Goal: Browse casually: Explore the website without a specific task or goal

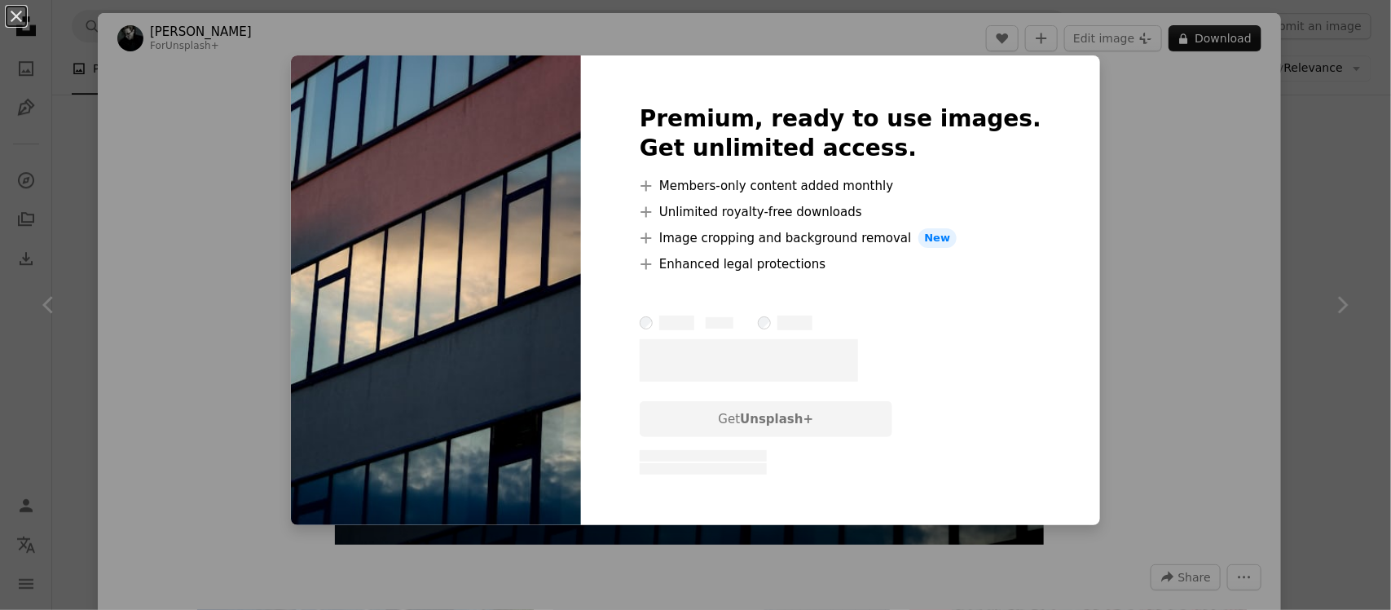
scroll to position [0, 440]
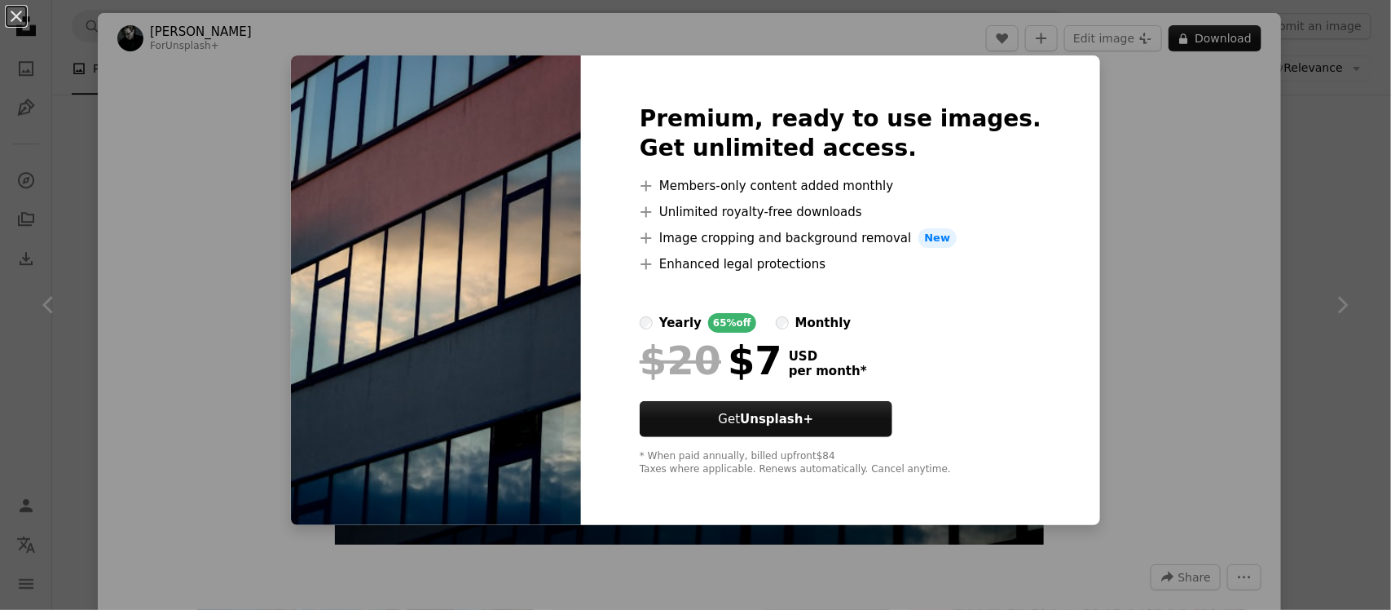
click at [1119, 201] on div "An X shape Premium, ready to use images. Get unlimited access. A plus sign Memb…" at bounding box center [695, 305] width 1391 height 610
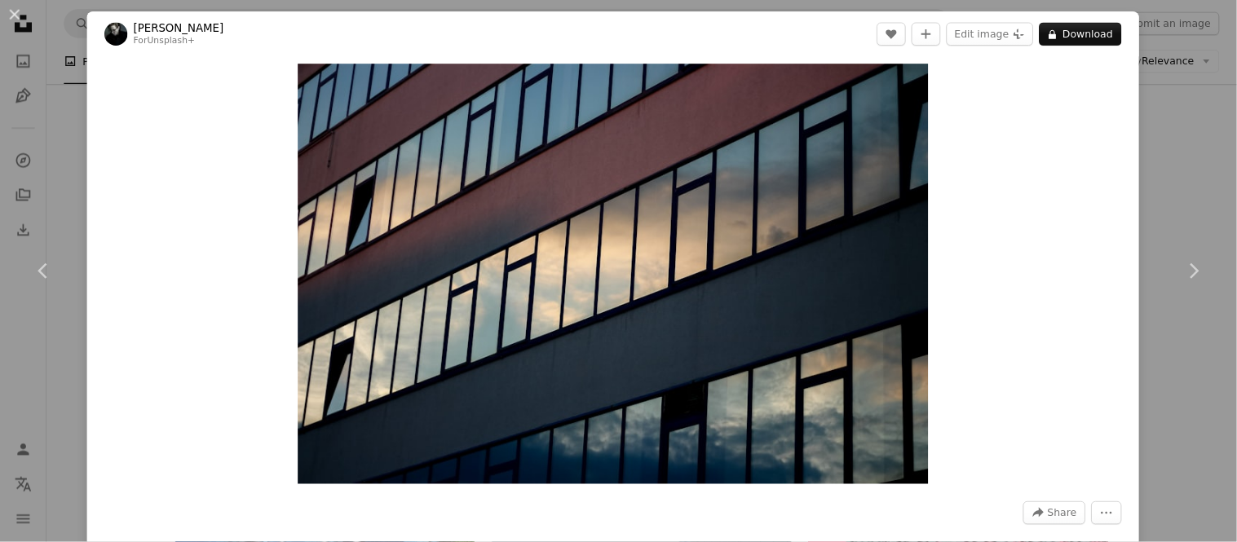
scroll to position [0, 440]
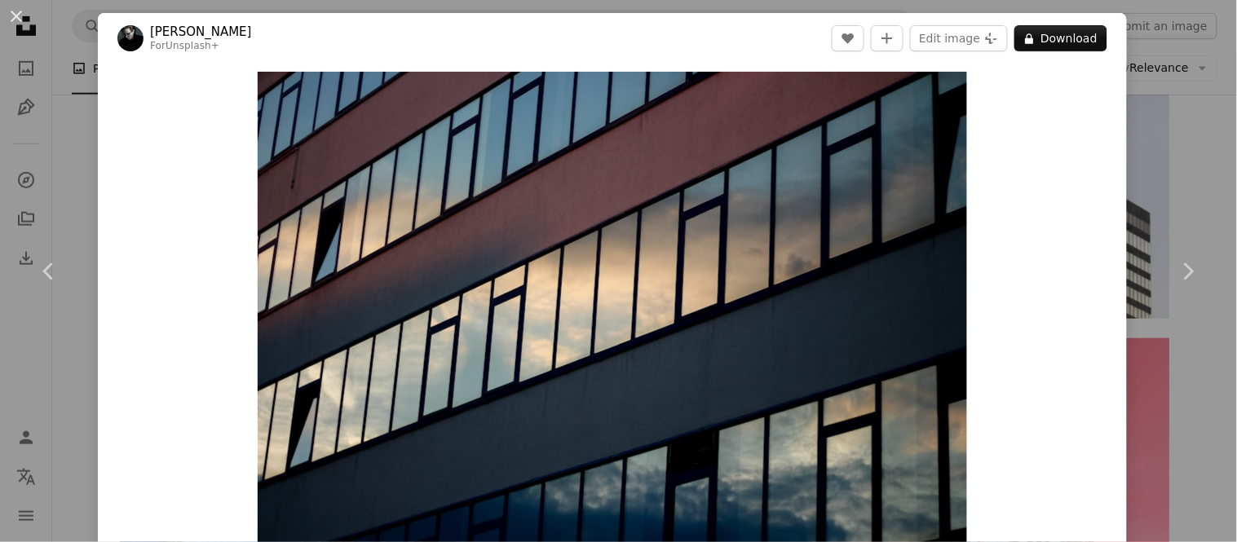
drag, startPoint x: 1285, startPoint y: 1, endPoint x: 167, endPoint y: 384, distance: 1181.4
click at [167, 384] on div "Zoom in" at bounding box center [612, 308] width 1029 height 489
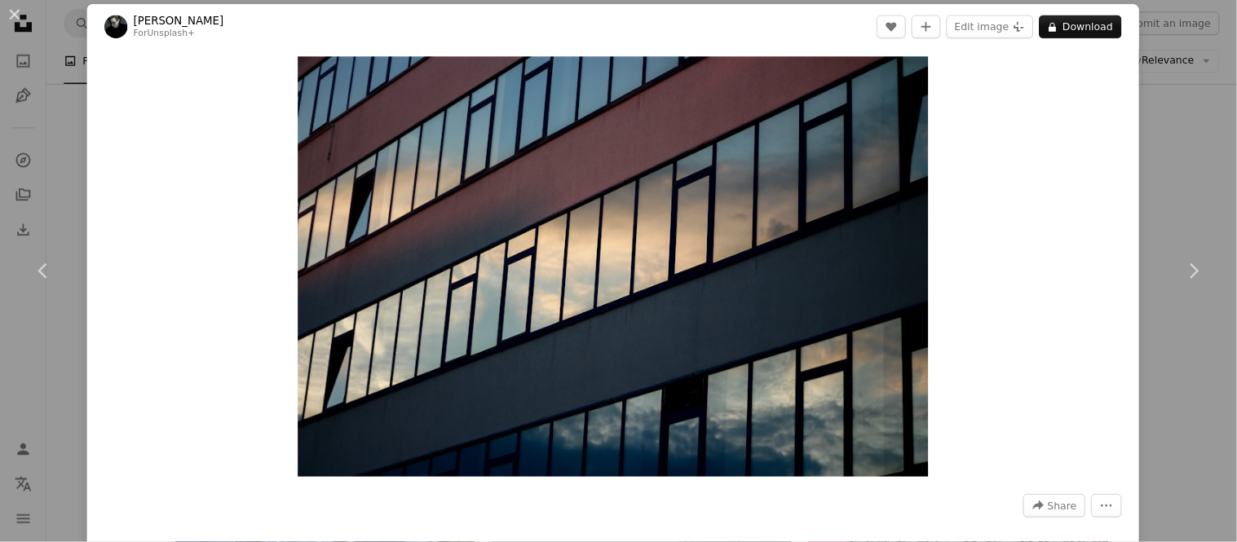
scroll to position [8, 0]
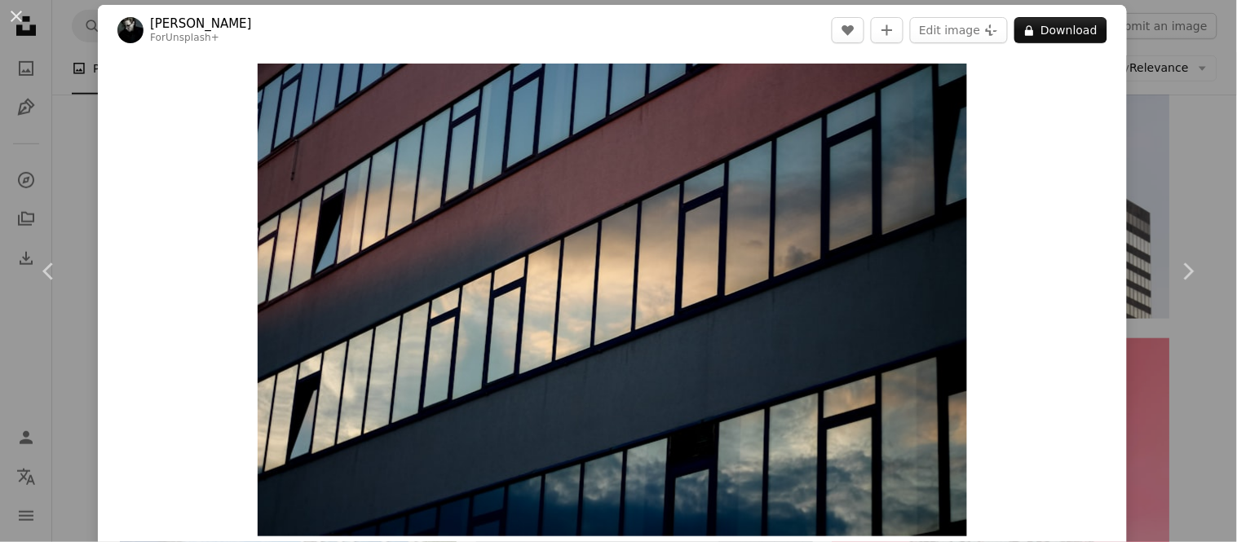
drag, startPoint x: 943, startPoint y: 2, endPoint x: 163, endPoint y: 319, distance: 842.1
click at [163, 319] on div "Zoom in" at bounding box center [612, 299] width 1029 height 489
click at [865, 259] on img "Zoom in on this image" at bounding box center [612, 300] width 709 height 473
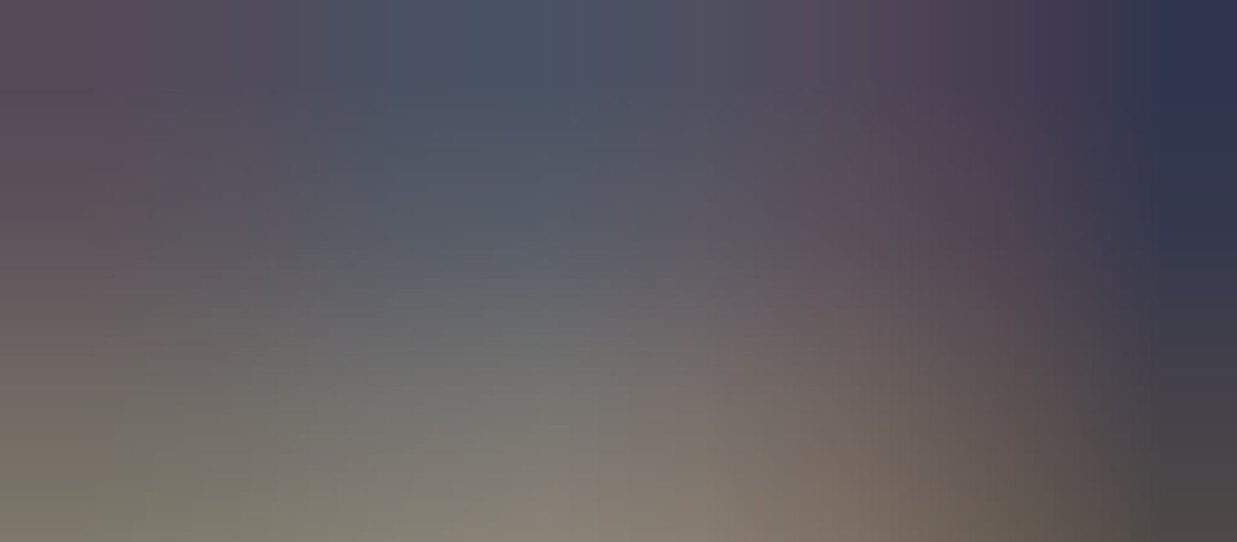
scroll to position [133, 0]
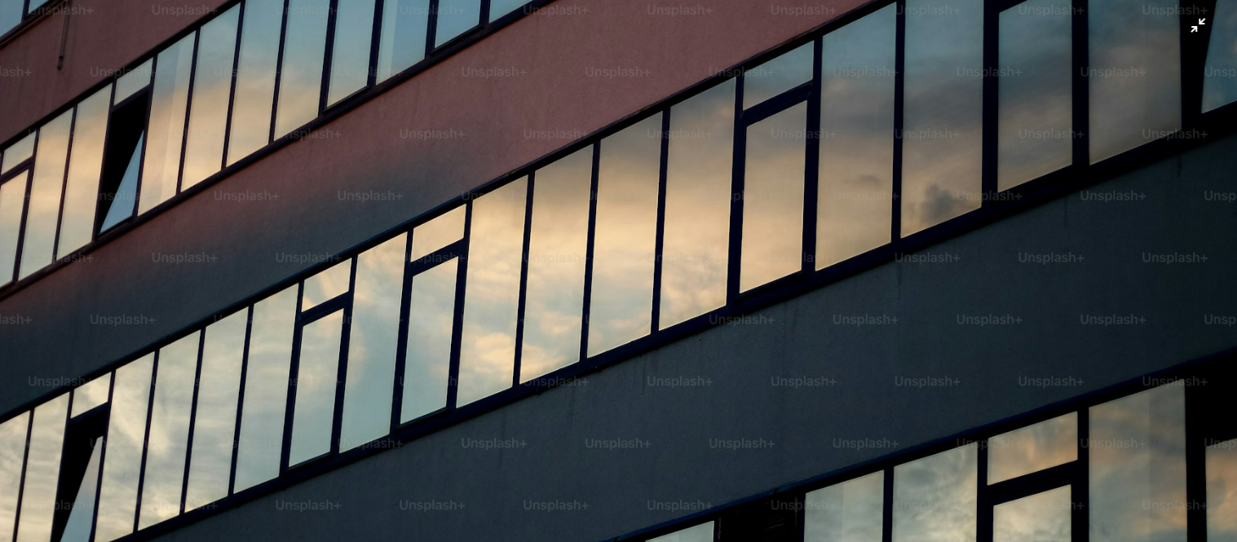
click at [1021, 101] on img "Zoom out on this image" at bounding box center [618, 279] width 1238 height 826
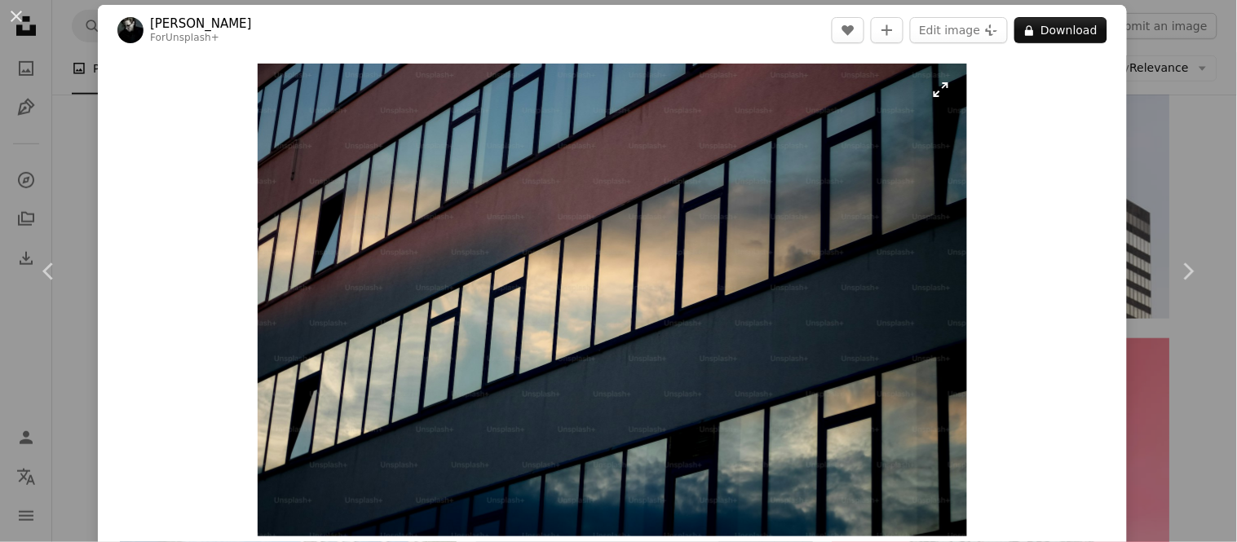
click at [932, 98] on img "Zoom in on this image" at bounding box center [612, 300] width 709 height 473
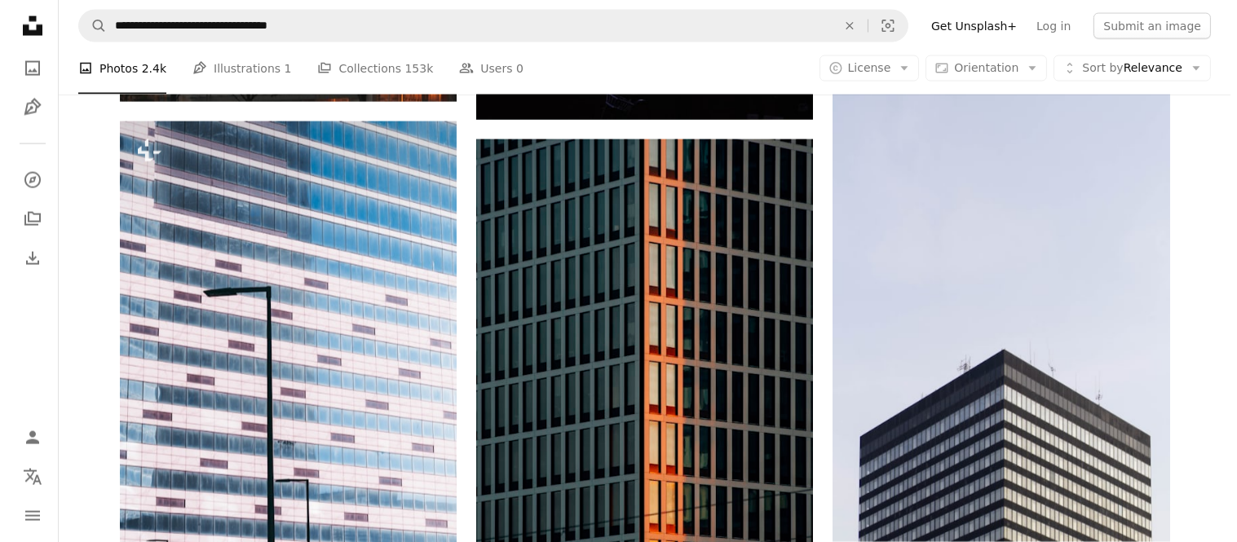
scroll to position [4789, 0]
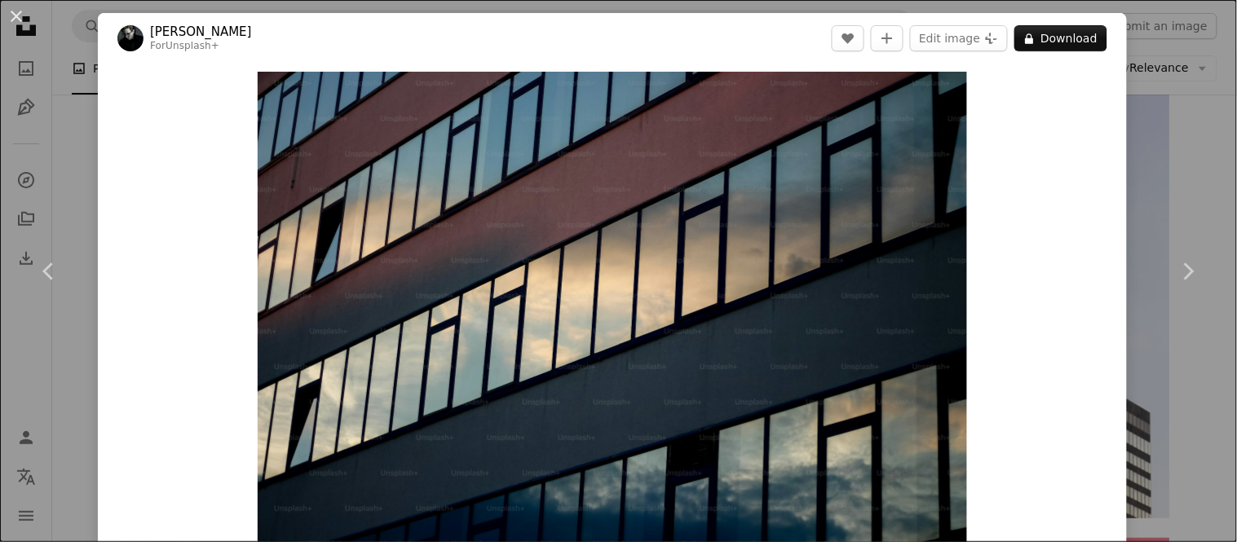
click at [1129, 349] on div "An X shape Chevron left Chevron right [PERSON_NAME] For Unsplash+ A heart A plu…" at bounding box center [618, 271] width 1237 height 542
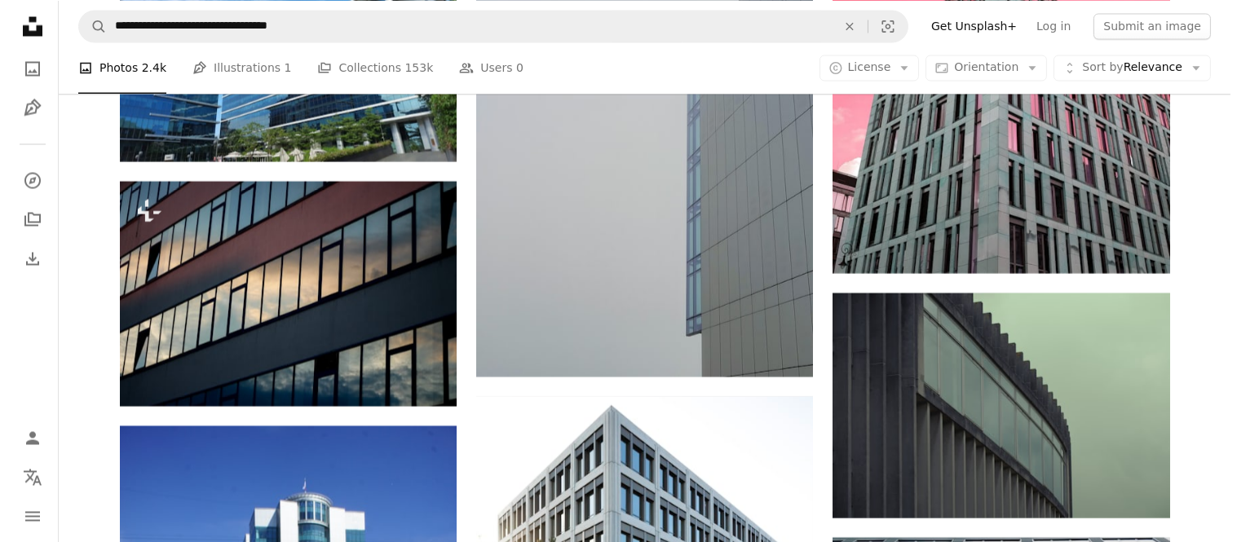
scroll to position [5503, 0]
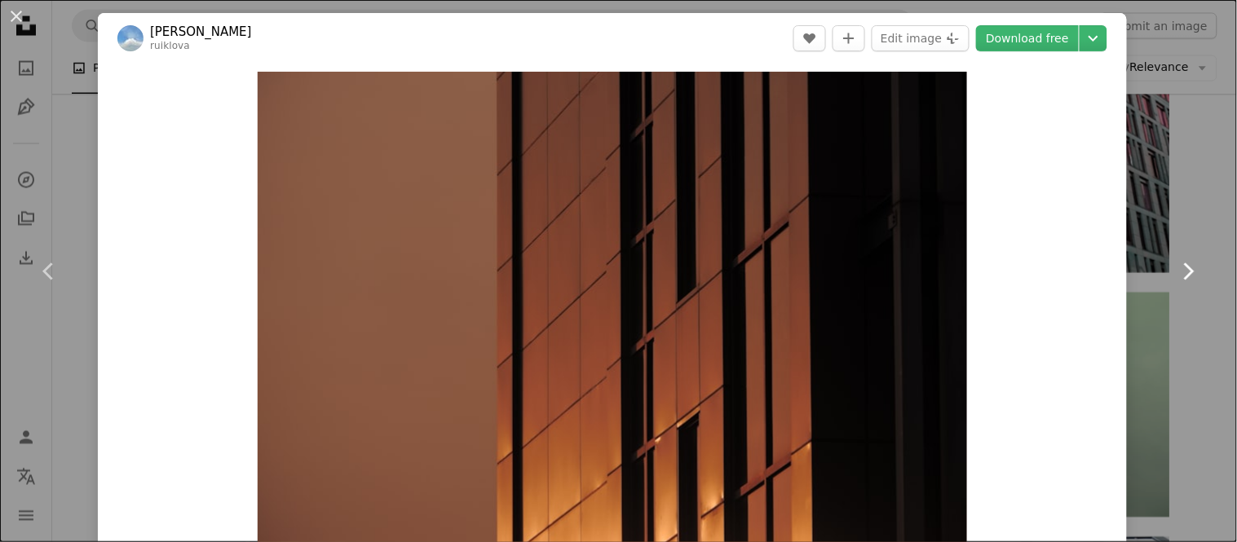
click at [1144, 274] on link "Chevron right" at bounding box center [1188, 271] width 98 height 157
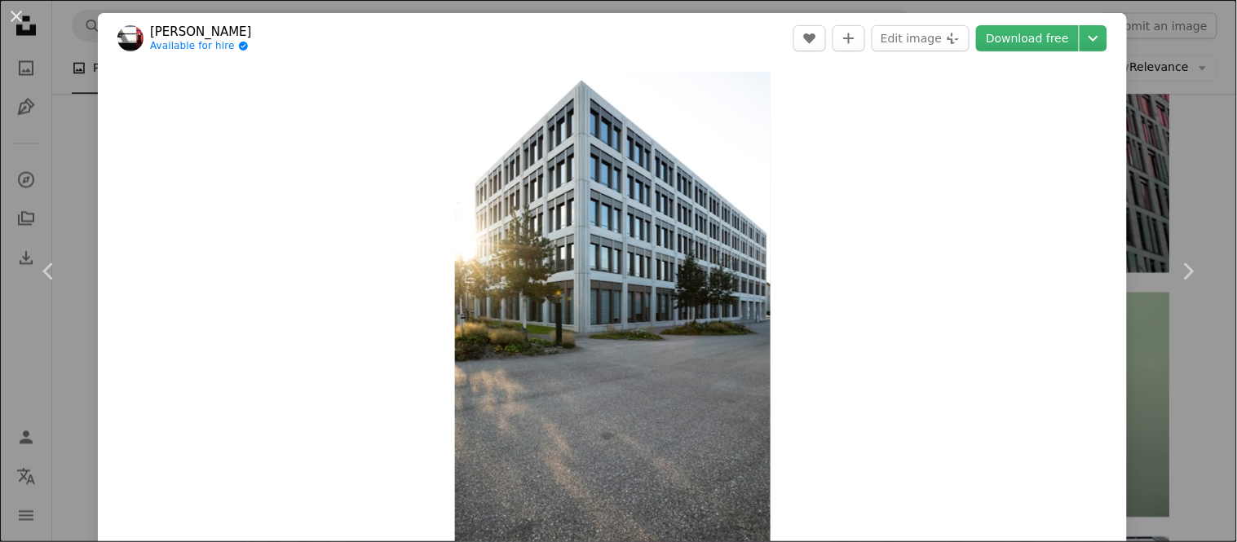
click at [1159, 69] on div "An X shape Chevron left Chevron right [PERSON_NAME] Available for hire A checkm…" at bounding box center [618, 271] width 1237 height 542
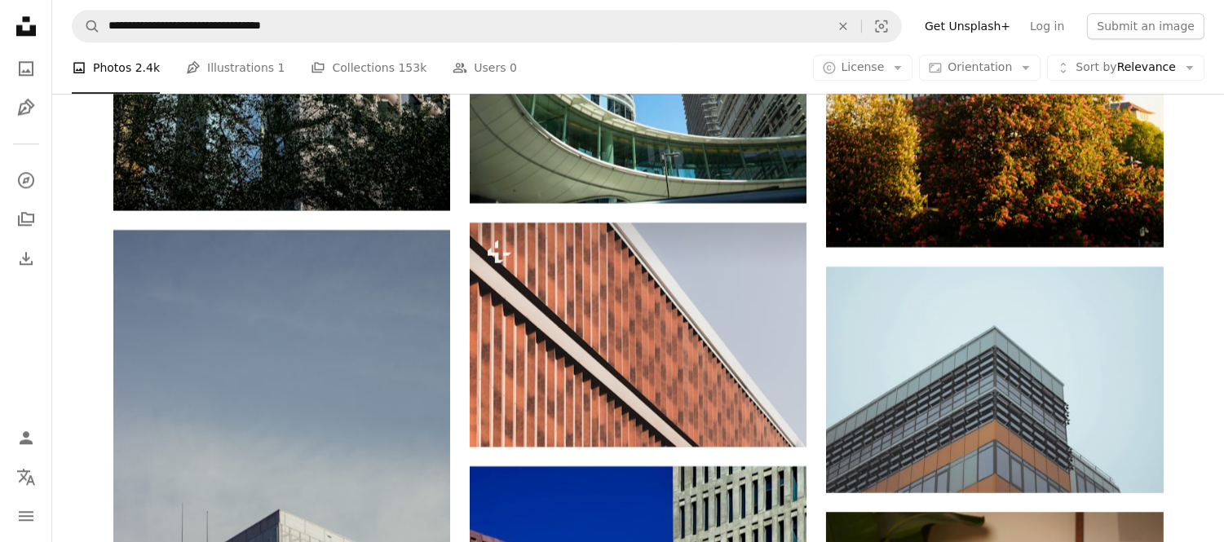
scroll to position [7911, 0]
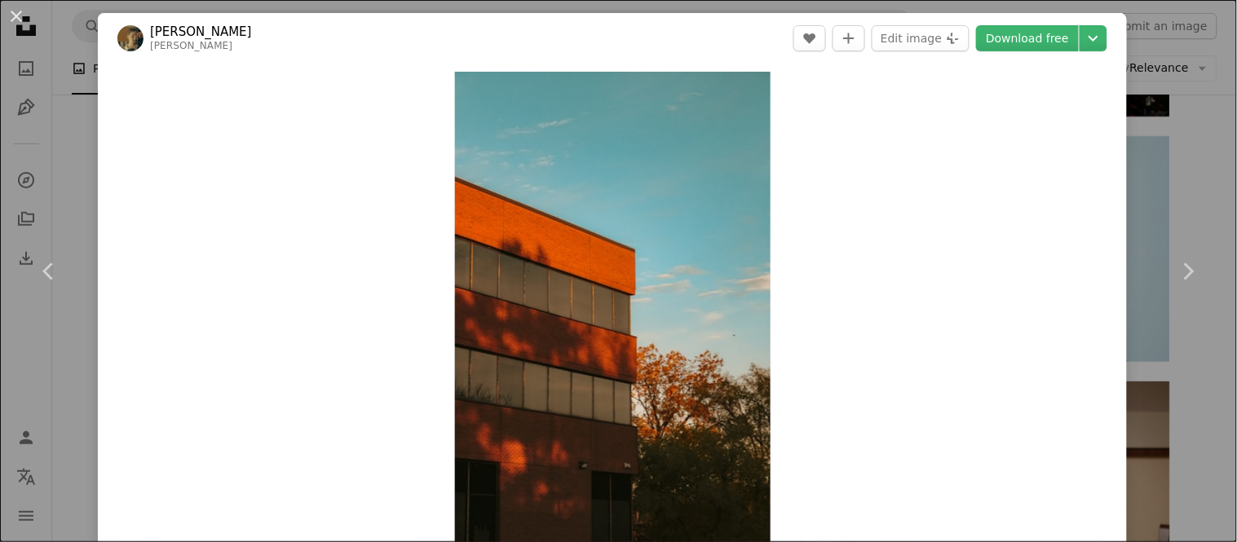
click at [1127, 188] on div "An X shape Chevron left Chevron right [PERSON_NAME] linusbelanger A heart A plu…" at bounding box center [618, 271] width 1237 height 542
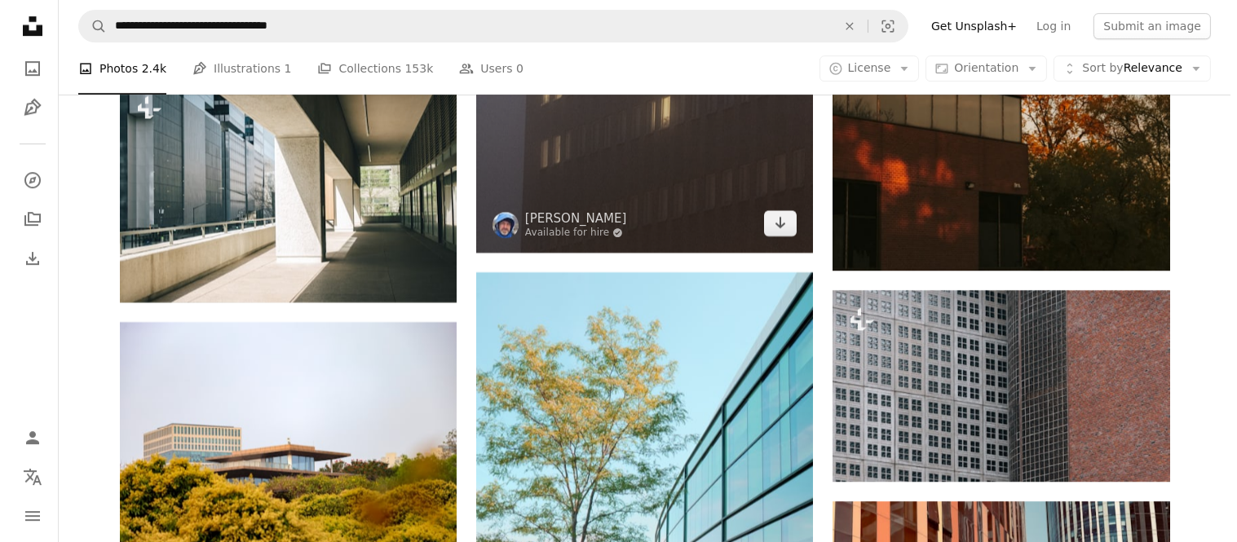
scroll to position [9229, 0]
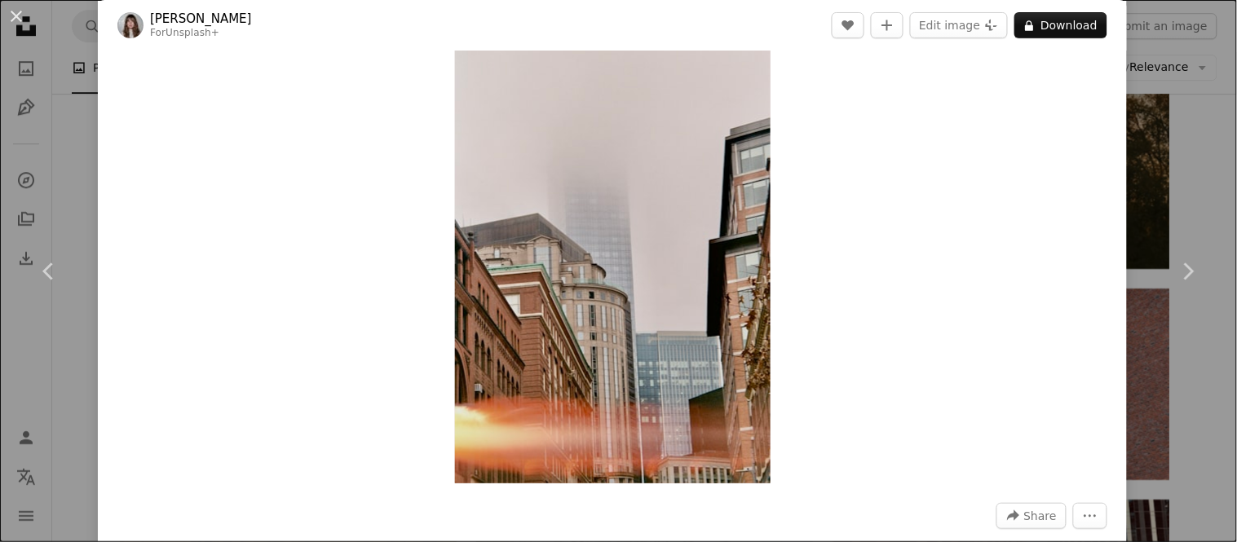
scroll to position [63, 0]
click at [1143, 240] on link "Chevron right" at bounding box center [1188, 271] width 98 height 157
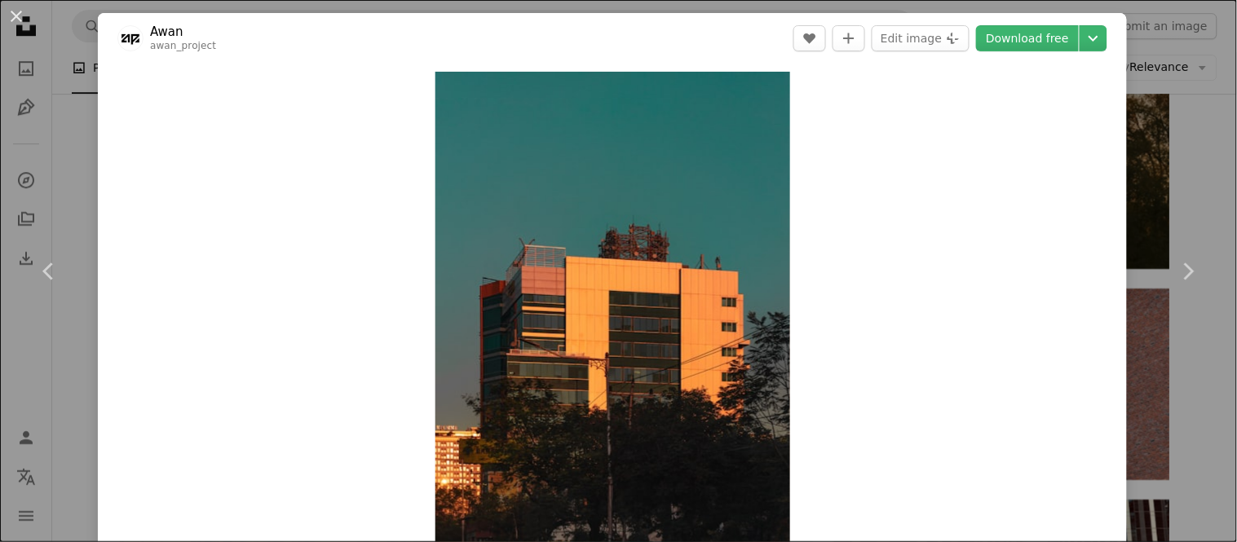
click at [1166, 85] on div "An X shape Chevron left Chevron right Awan awan_project A heart A plus sign Edi…" at bounding box center [618, 271] width 1237 height 542
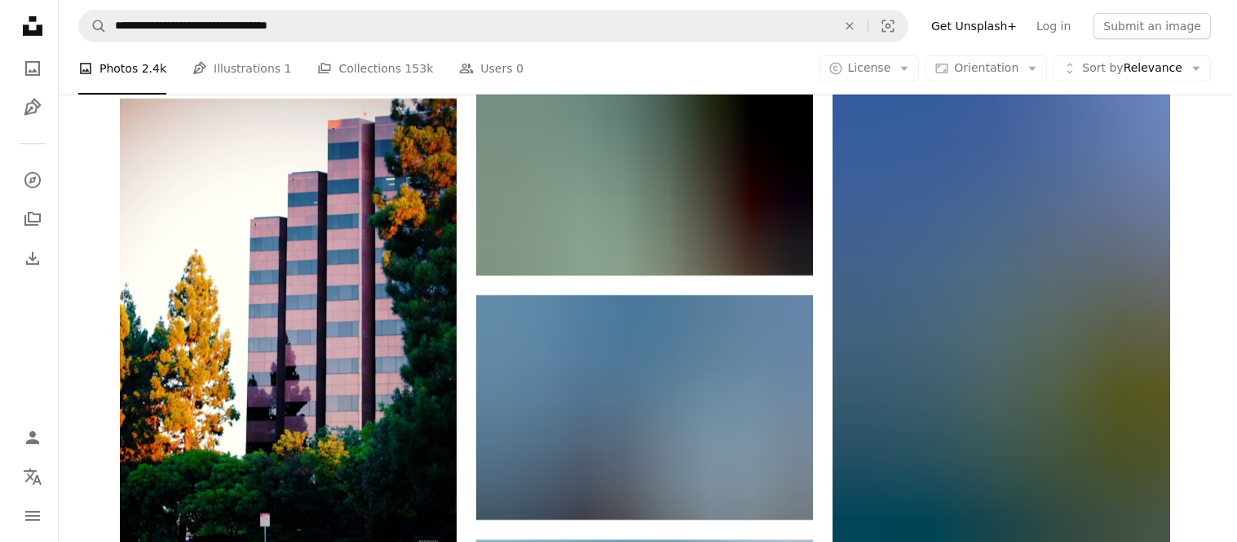
scroll to position [12151, 0]
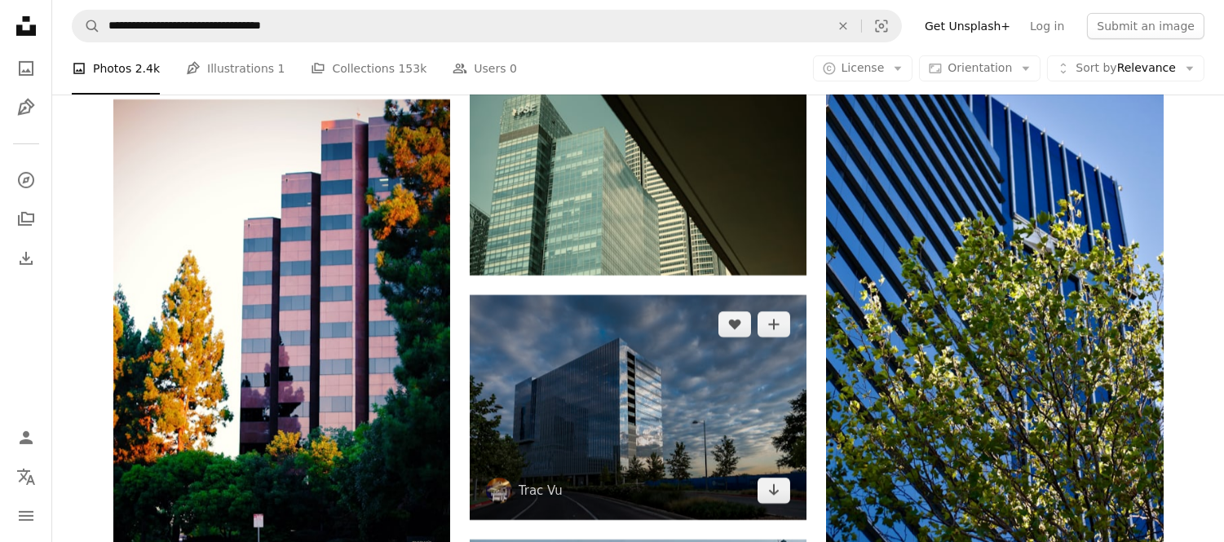
click at [703, 300] on img at bounding box center [638, 407] width 337 height 225
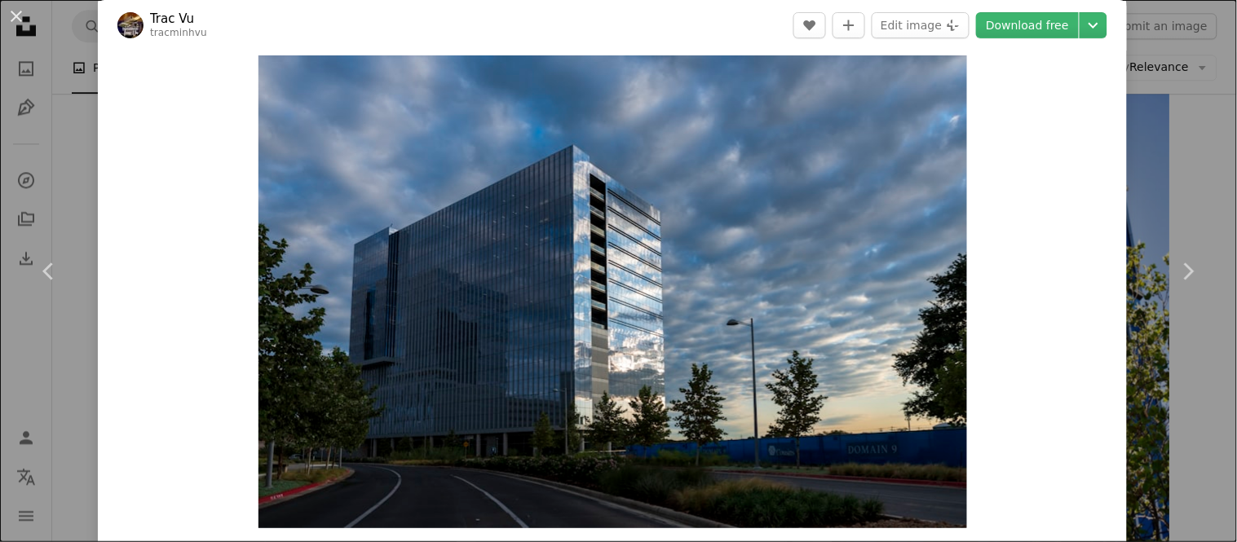
scroll to position [17, 0]
